Goal: Find specific page/section: Find specific page/section

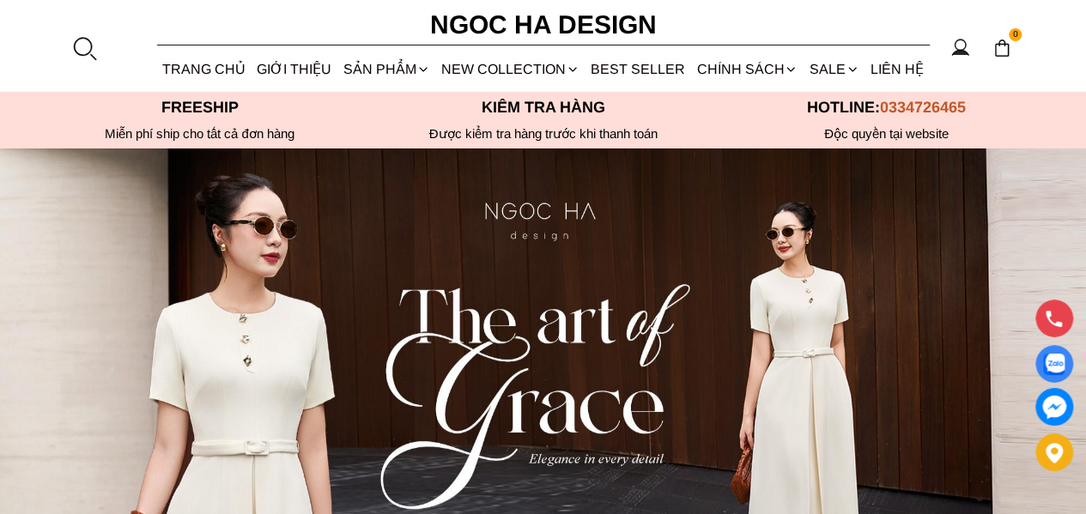
click at [84, 37] on div at bounding box center [84, 48] width 26 height 26
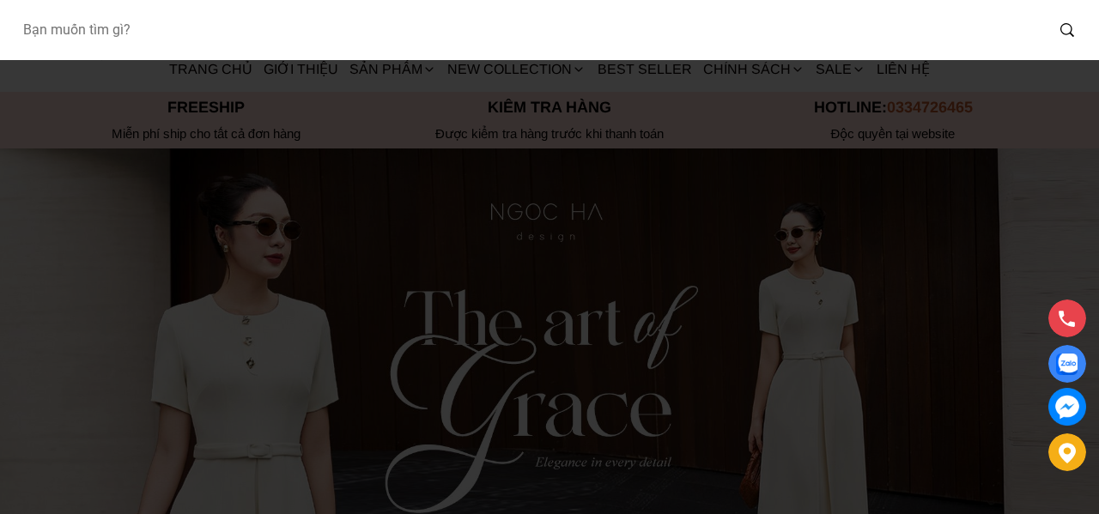
click at [96, 31] on input "Input search Bạn muốn tìm gì?" at bounding box center [526, 29] width 1035 height 39
paste input "A822"
type input "A822"
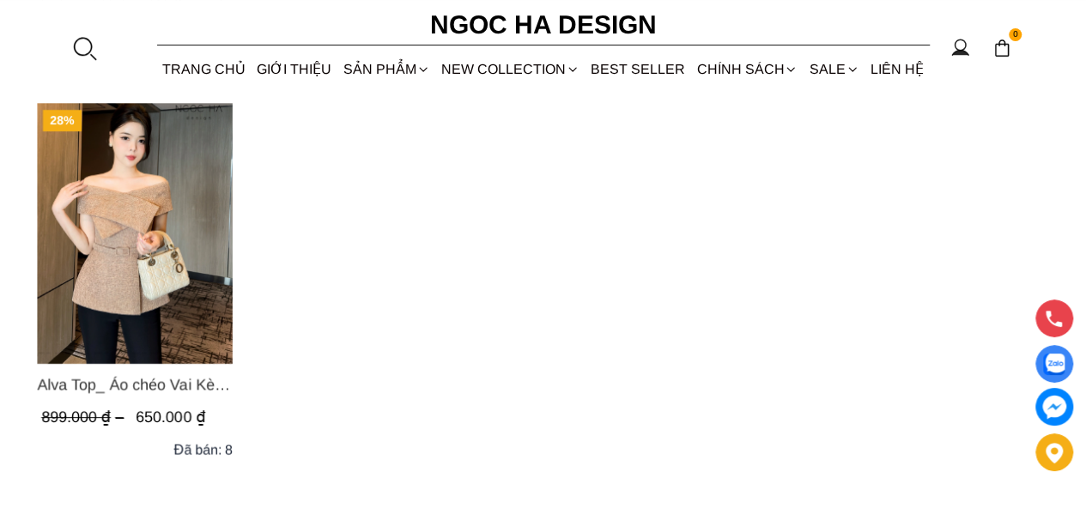
scroll to position [172, 0]
click at [87, 49] on div at bounding box center [84, 48] width 26 height 26
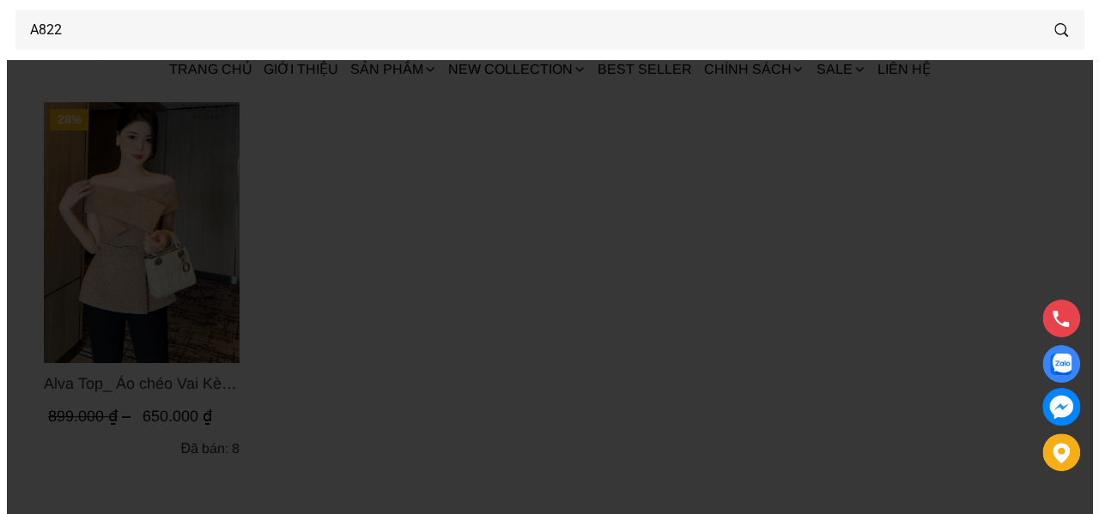
scroll to position [0, 0]
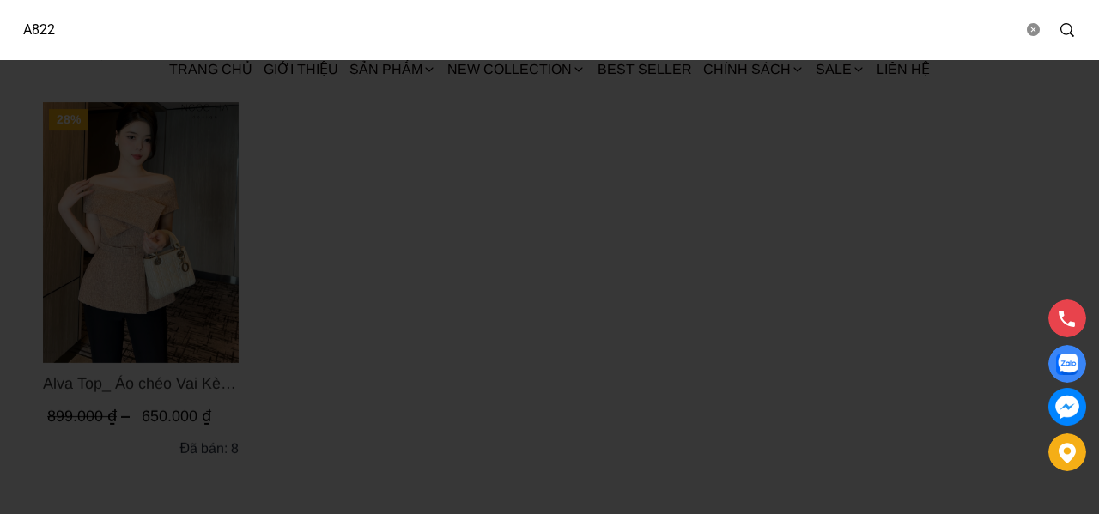
drag, startPoint x: 109, startPoint y: 32, endPoint x: 0, endPoint y: 37, distance: 109.1
click at [0, 37] on div "A822" at bounding box center [549, 30] width 1099 height 60
type input "A956"
